Goal: Find specific fact: Find contact information

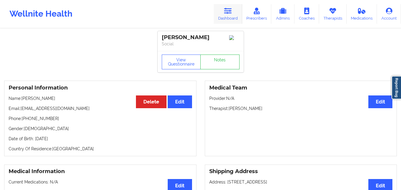
click at [231, 17] on link "Dashboard" at bounding box center [227, 14] width 28 height 20
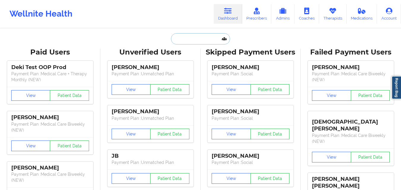
click at [186, 42] on input "text" at bounding box center [200, 38] width 59 height 11
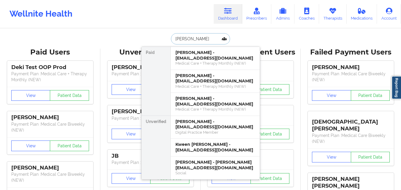
type input "[PERSON_NAME]"
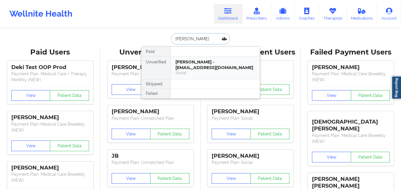
click at [214, 67] on div "[PERSON_NAME] - [EMAIL_ADDRESS][DOMAIN_NAME]" at bounding box center [214, 64] width 79 height 11
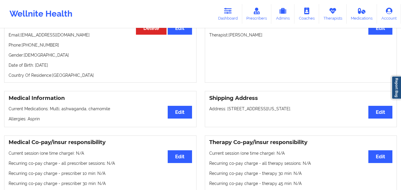
scroll to position [65, 0]
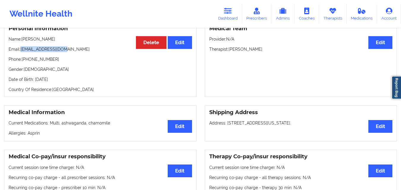
drag, startPoint x: 66, startPoint y: 50, endPoint x: 20, endPoint y: 50, distance: 45.1
click at [20, 50] on p "Email: [EMAIL_ADDRESS][DOMAIN_NAME]" at bounding box center [100, 49] width 183 height 6
click at [85, 50] on p "Email: [EMAIL_ADDRESS][DOMAIN_NAME]" at bounding box center [100, 49] width 183 height 6
drag, startPoint x: 20, startPoint y: 48, endPoint x: 65, endPoint y: 51, distance: 45.1
click at [65, 51] on p "Email: [EMAIL_ADDRESS][DOMAIN_NAME]" at bounding box center [100, 49] width 183 height 6
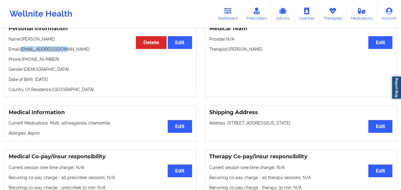
copy p "[EMAIL_ADDRESS][DOMAIN_NAME]"
